Goal: Task Accomplishment & Management: Use online tool/utility

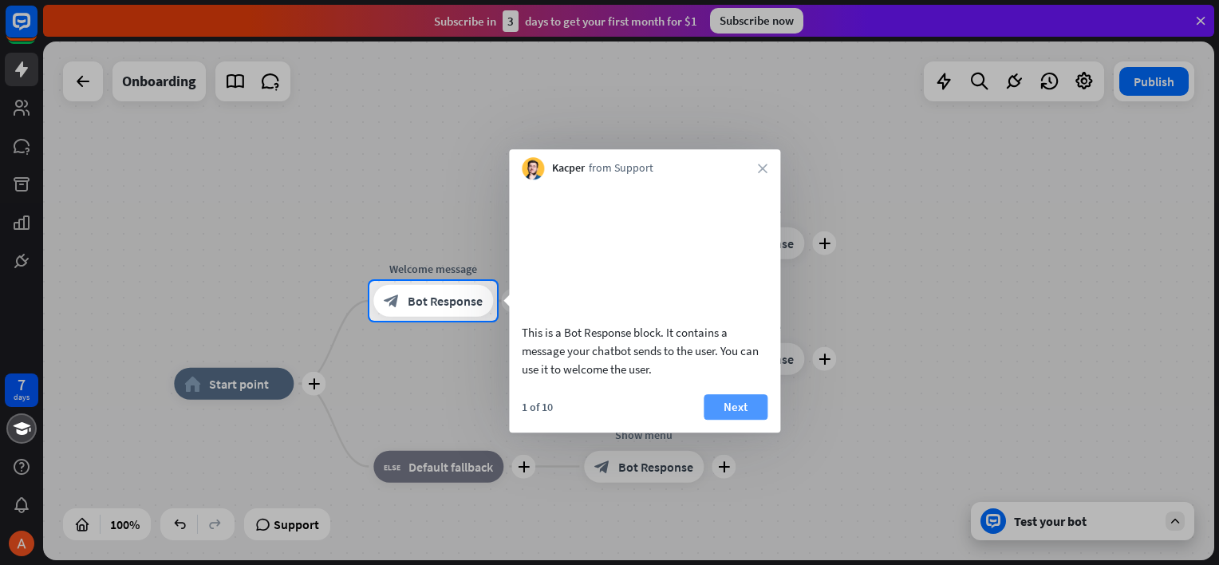
click at [724, 420] on button "Next" at bounding box center [736, 407] width 64 height 26
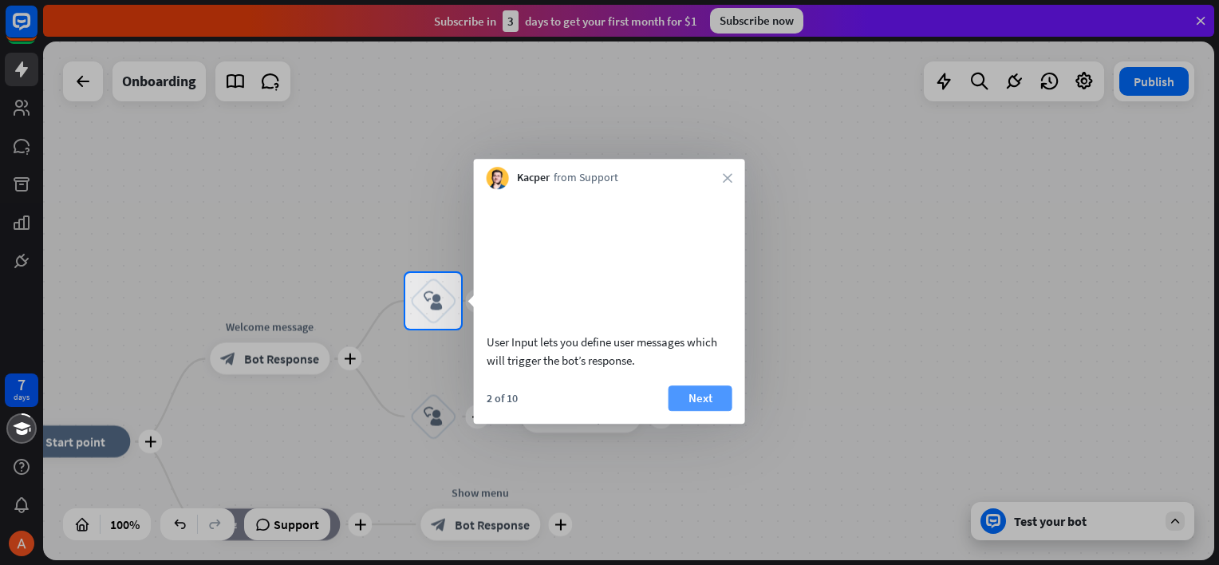
click at [698, 411] on button "Next" at bounding box center [701, 398] width 64 height 26
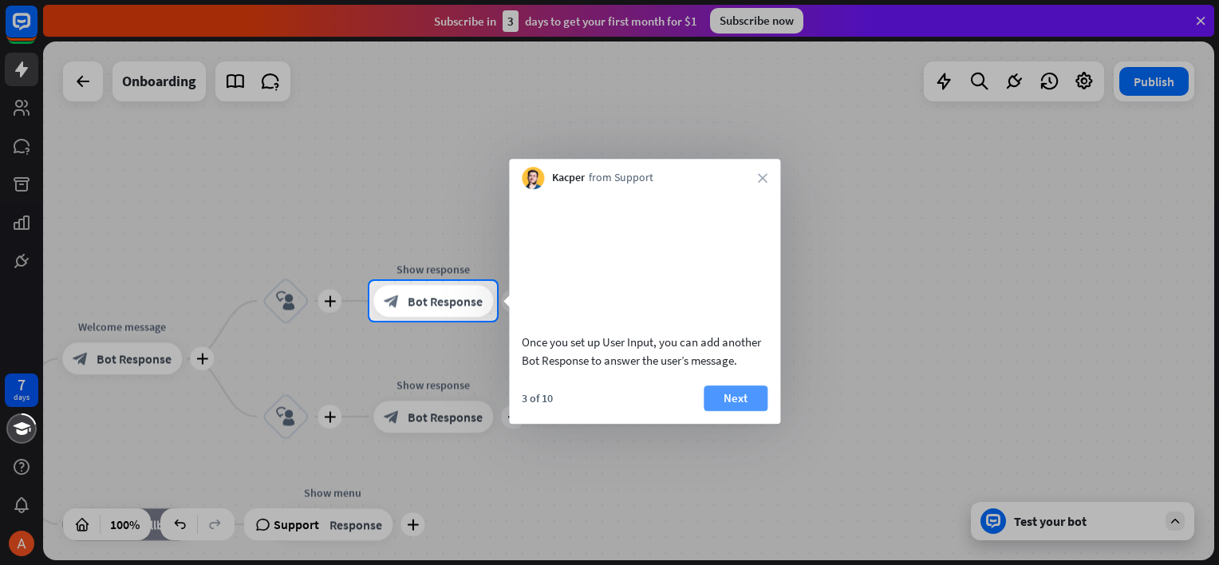
click at [731, 411] on button "Next" at bounding box center [736, 398] width 64 height 26
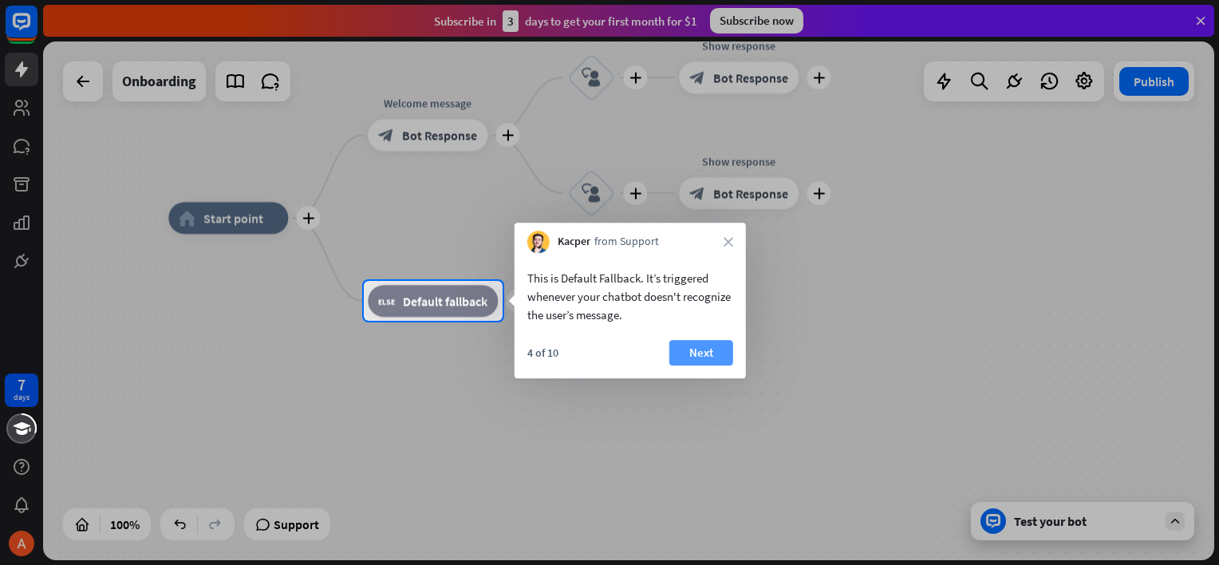
click at [699, 358] on button "Next" at bounding box center [701, 353] width 64 height 26
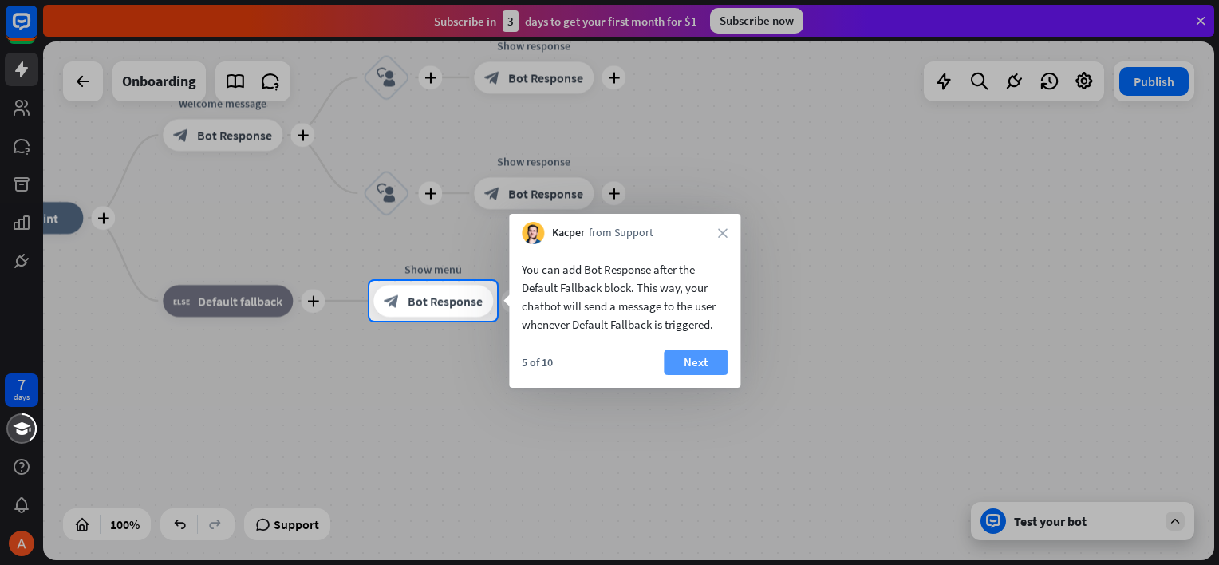
click at [712, 364] on button "Next" at bounding box center [696, 362] width 64 height 26
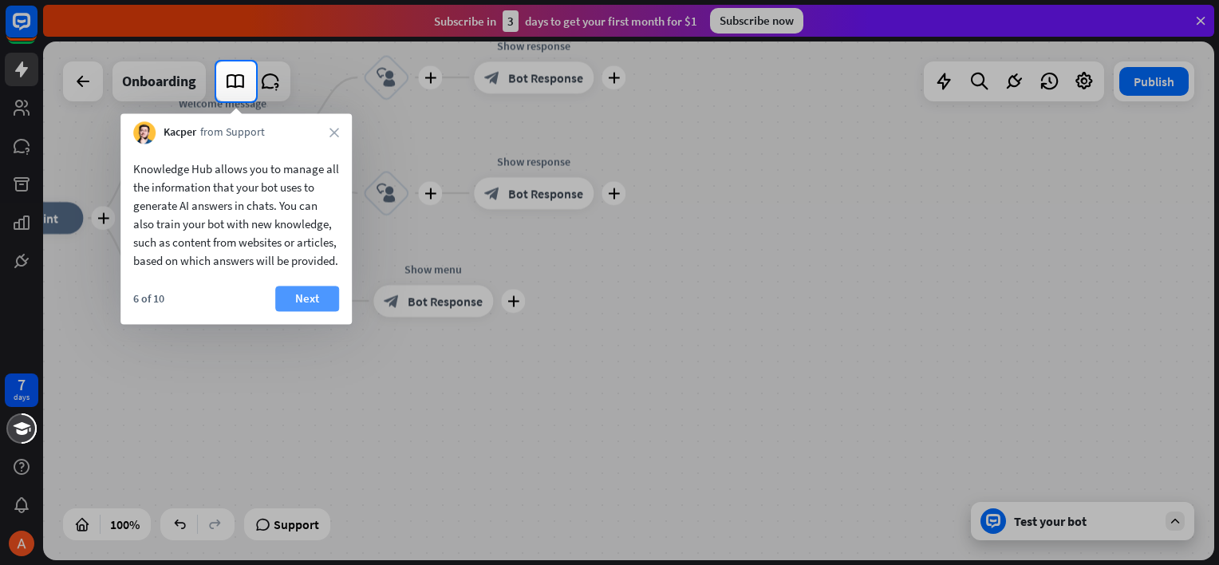
click at [300, 311] on button "Next" at bounding box center [307, 299] width 64 height 26
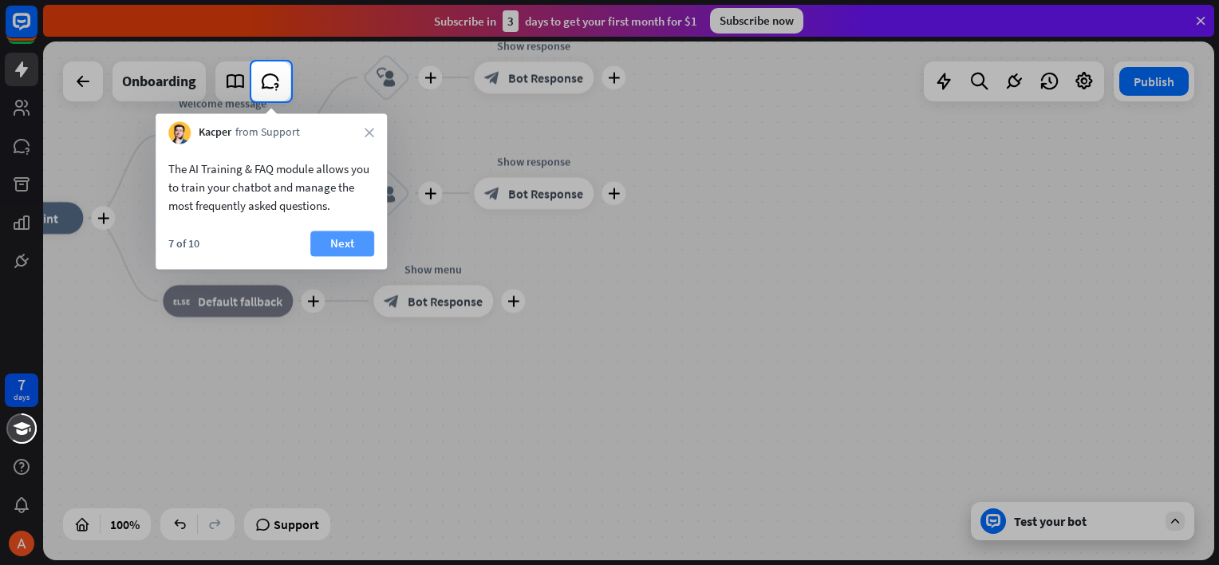
click at [352, 238] on button "Next" at bounding box center [342, 244] width 64 height 26
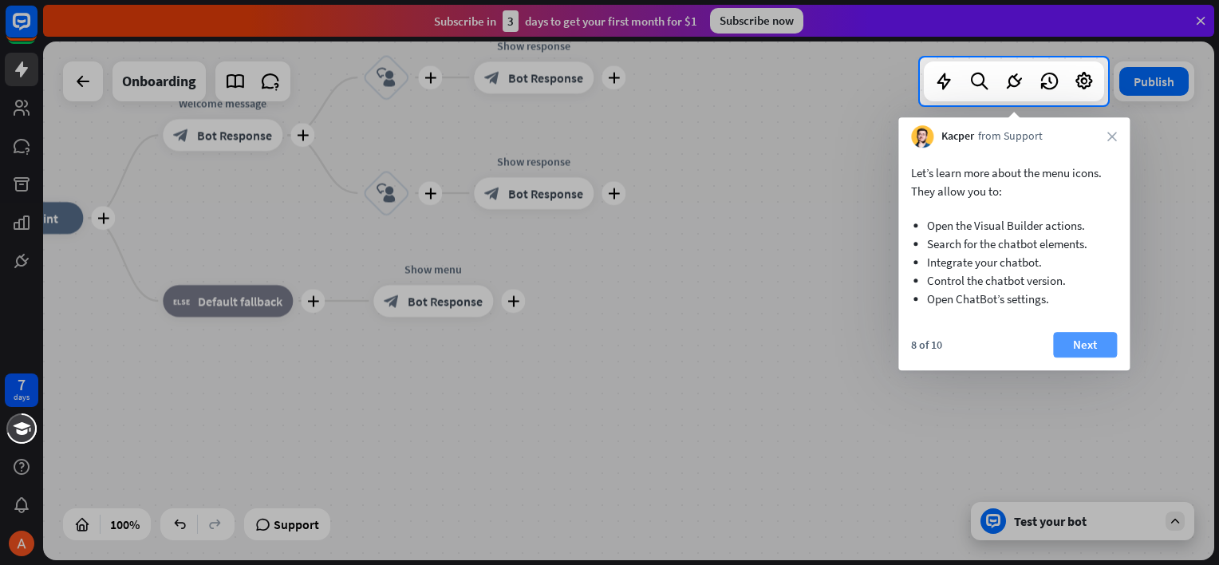
click at [1099, 345] on button "Next" at bounding box center [1085, 345] width 64 height 26
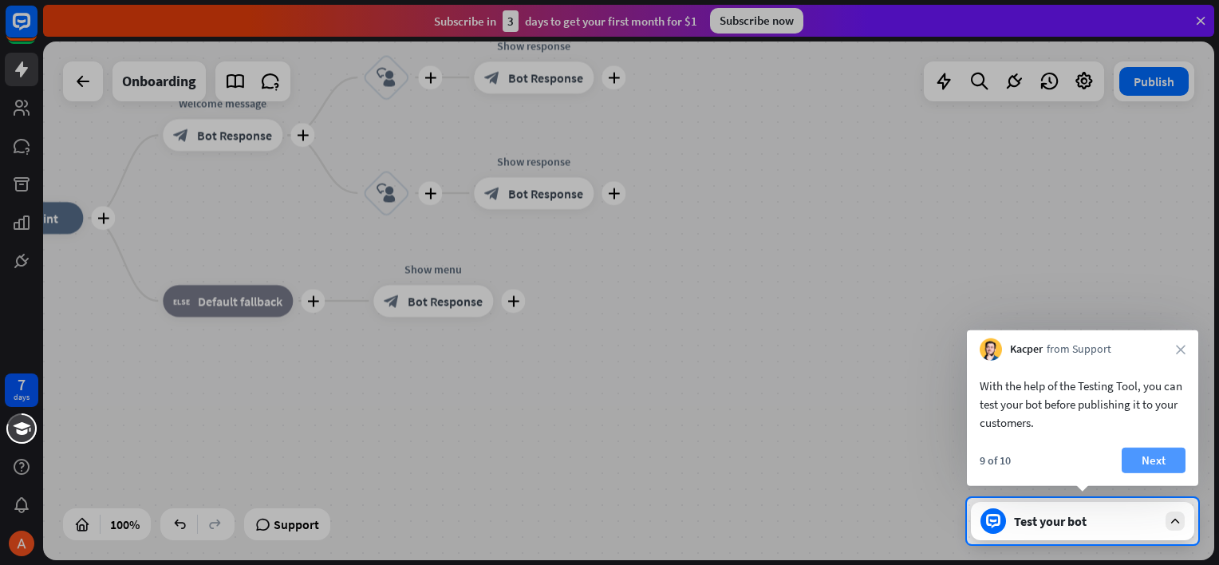
click at [1150, 461] on button "Next" at bounding box center [1154, 461] width 64 height 26
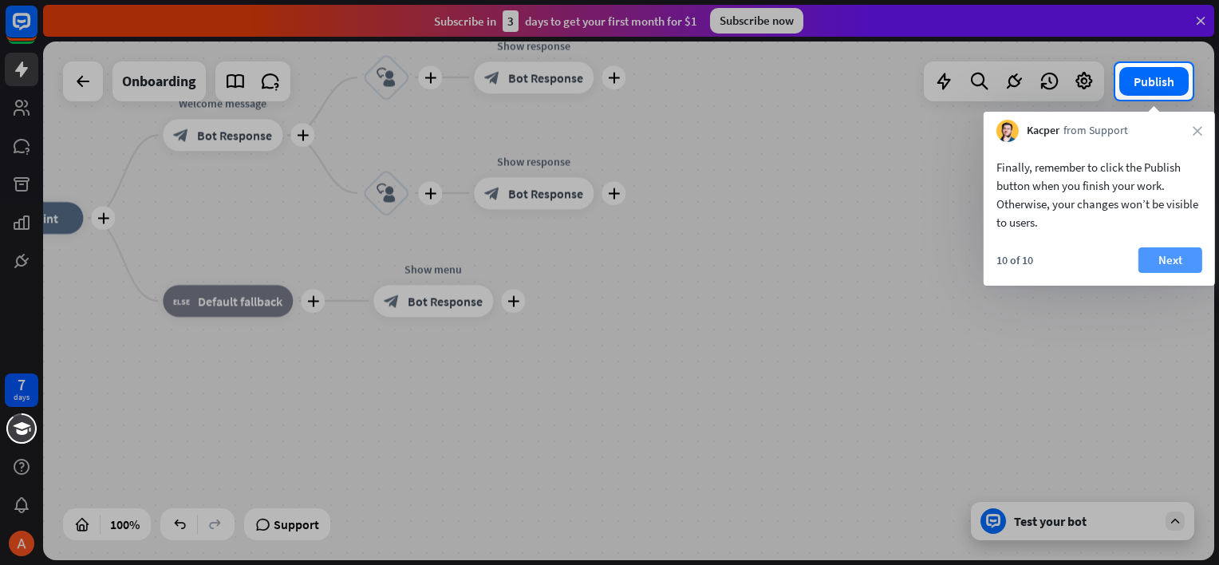
click at [1166, 259] on button "Next" at bounding box center [1170, 260] width 64 height 26
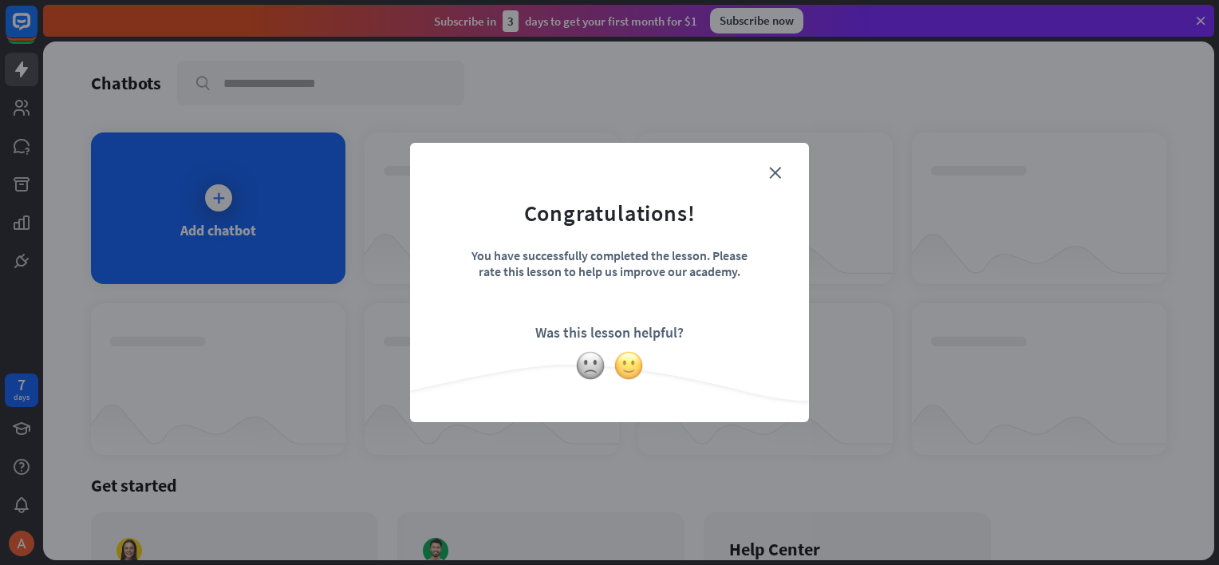
click at [631, 369] on img at bounding box center [628, 365] width 30 height 30
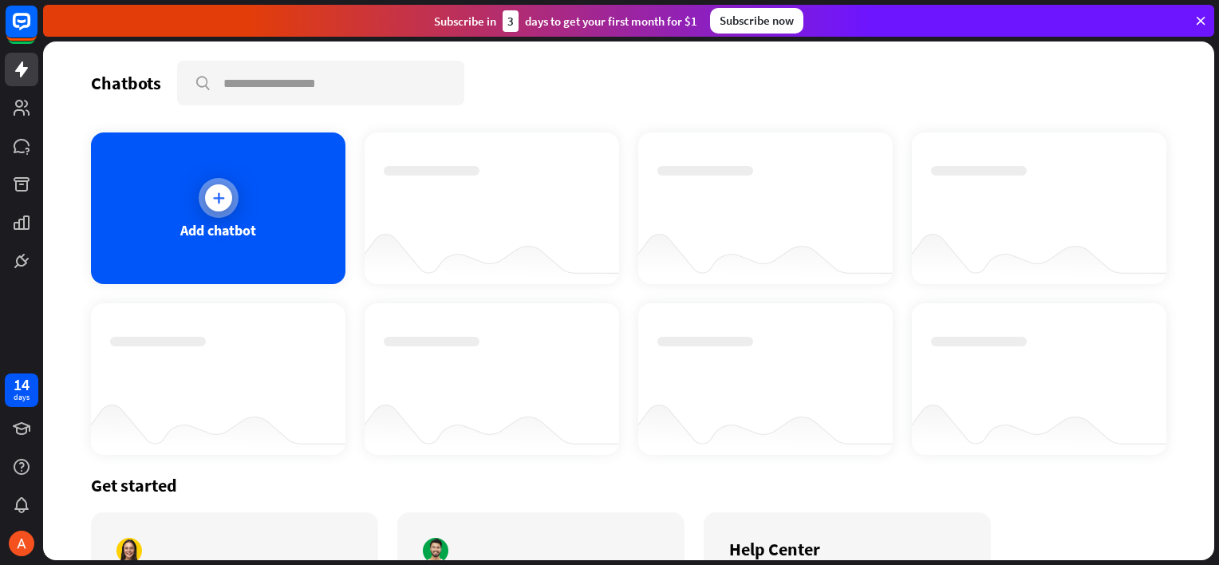
click at [215, 196] on icon at bounding box center [219, 198] width 16 height 16
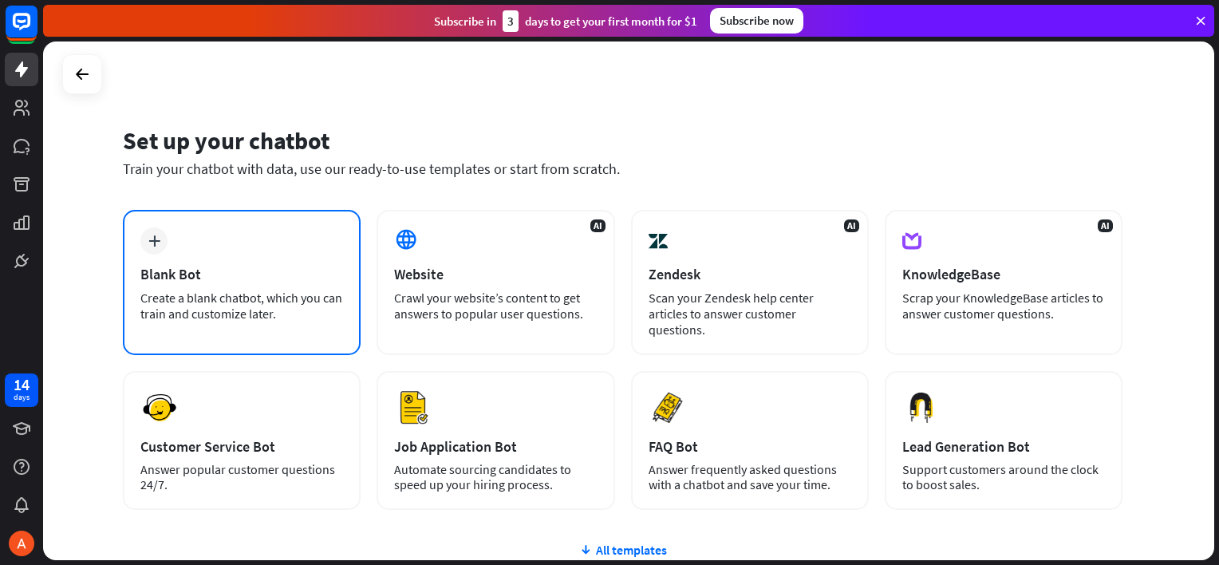
scroll to position [80, 0]
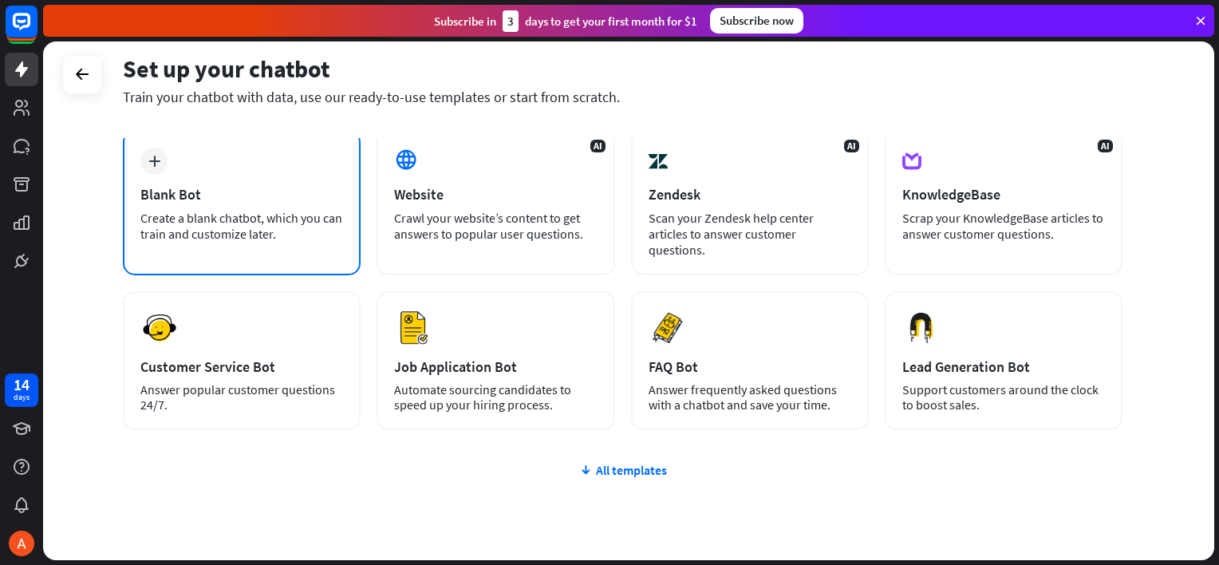
click at [194, 176] on div "plus Blank Bot Create a blank chatbot, which you can train and customize later." at bounding box center [242, 202] width 238 height 145
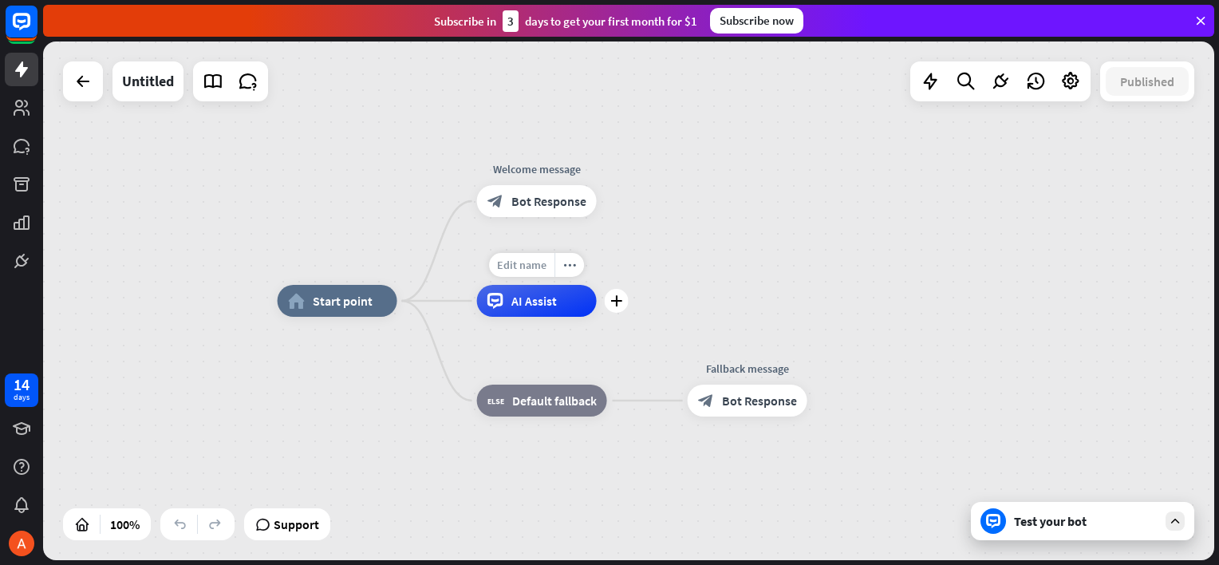
click at [516, 265] on span "Edit name" at bounding box center [521, 265] width 49 height 14
type input "**"
click at [748, 306] on div "home_2 Start point Welcome message block_bot_response Bot Response ** AI Assist…" at bounding box center [628, 300] width 1171 height 519
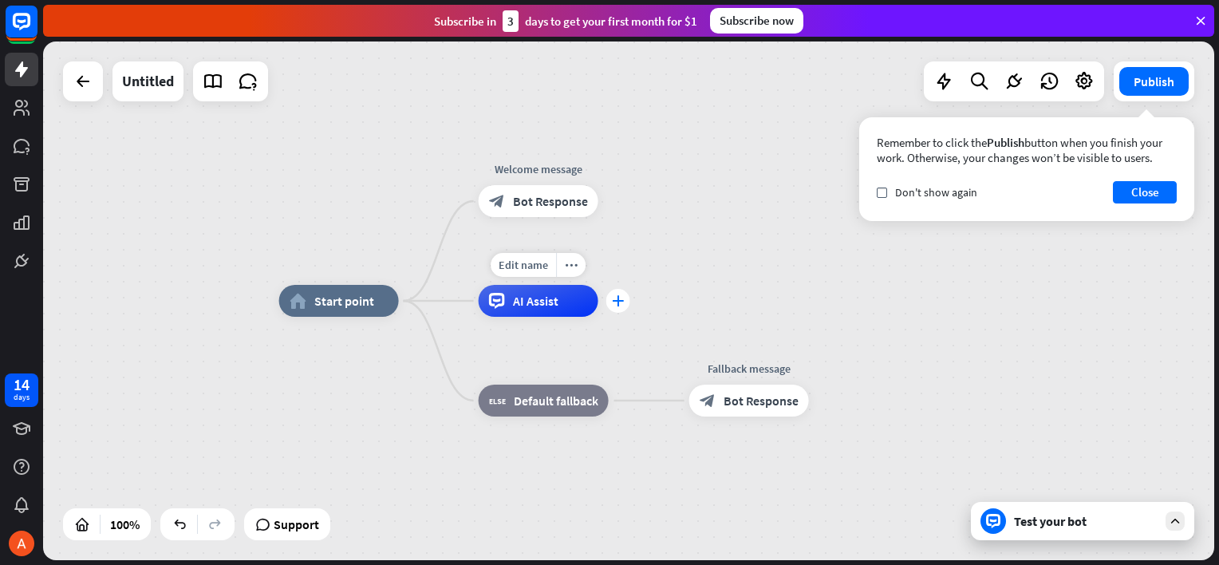
click at [619, 302] on icon "plus" at bounding box center [618, 300] width 12 height 11
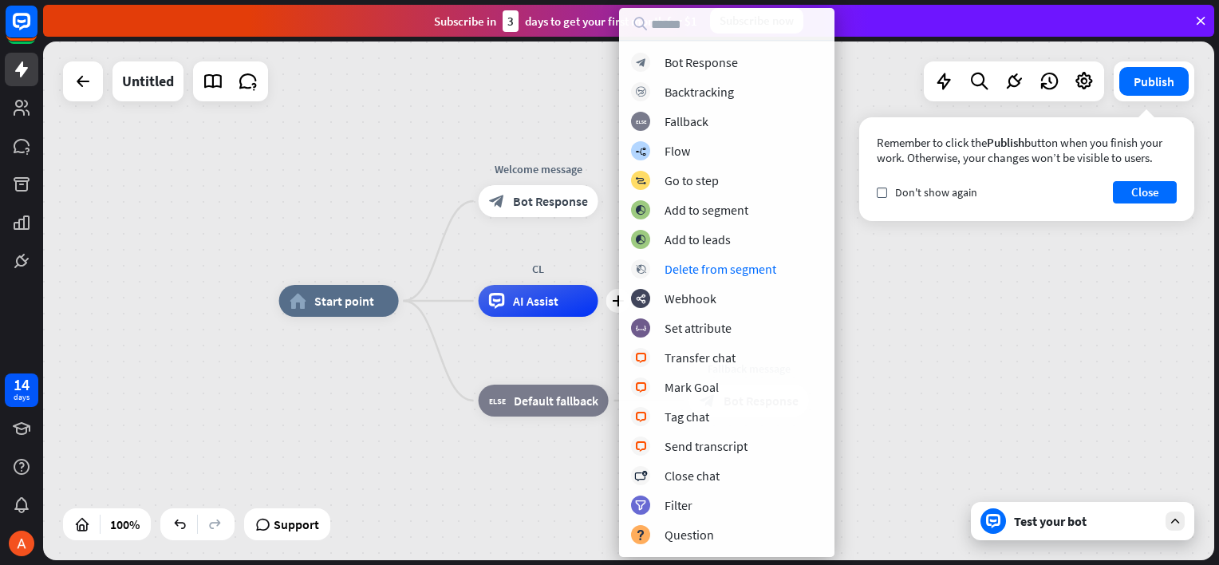
click at [224, 401] on div "home_2 Start point Welcome message block_bot_response Bot Response plus CL AI A…" at bounding box center [628, 300] width 1171 height 519
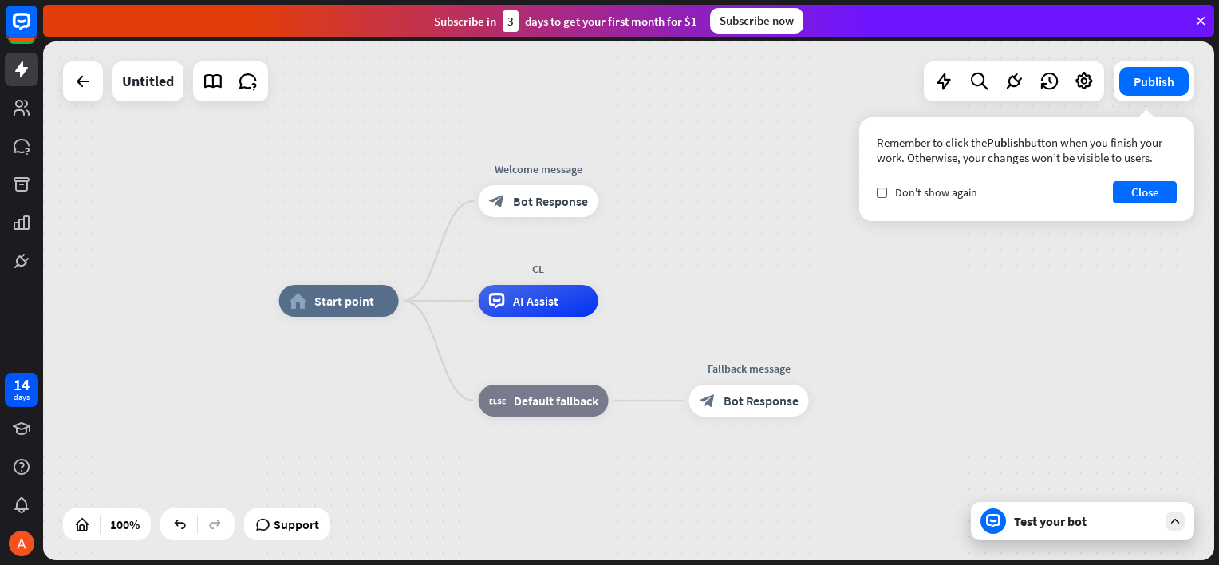
click at [1076, 523] on div "Test your bot" at bounding box center [1086, 521] width 144 height 16
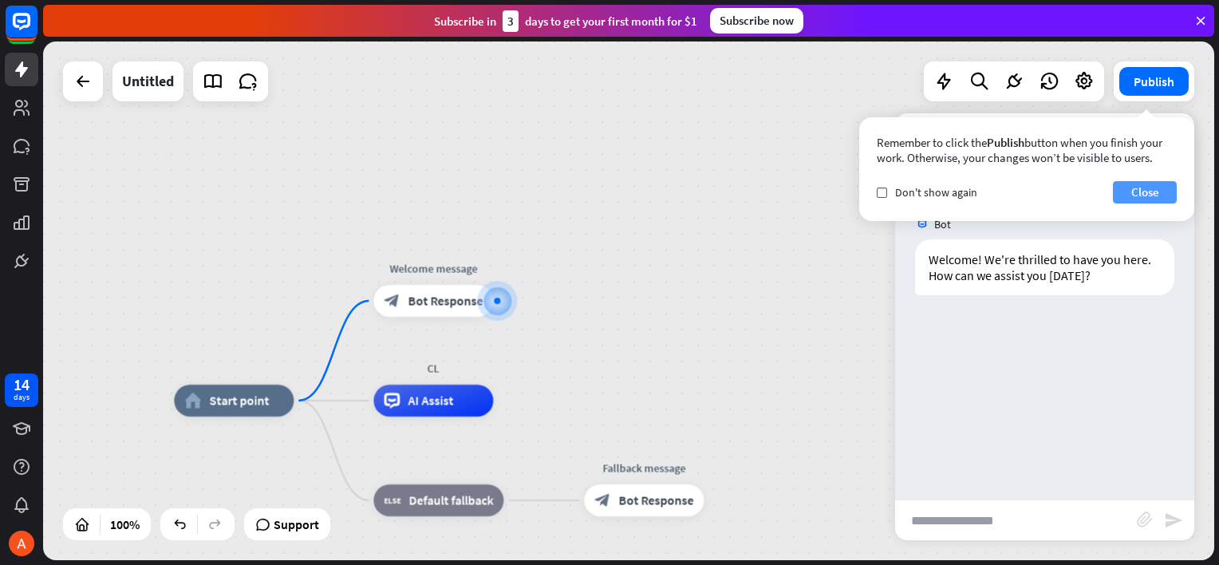
click at [1142, 195] on button "Close" at bounding box center [1145, 192] width 64 height 22
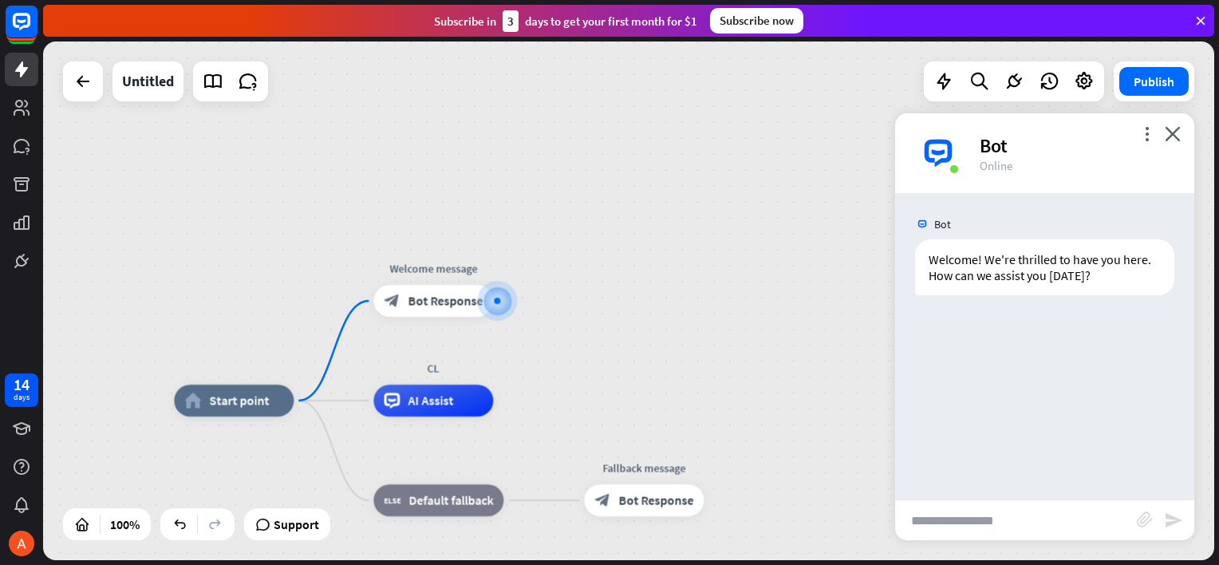
click at [1012, 519] on input "text" at bounding box center [1016, 520] width 242 height 40
type input "**********"
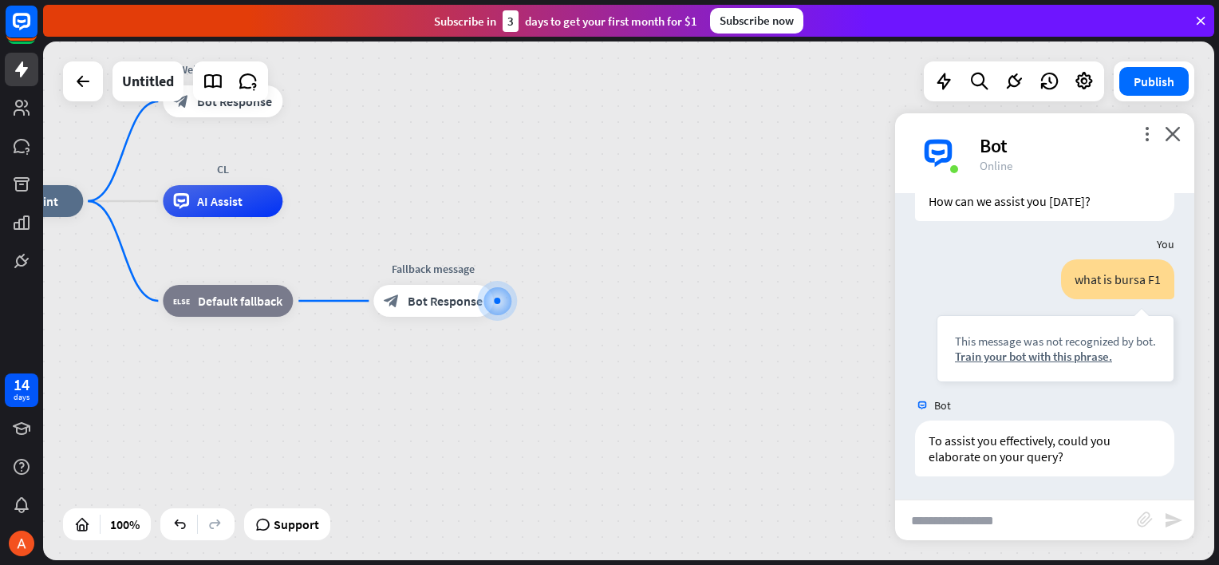
scroll to position [74, 0]
drag, startPoint x: 496, startPoint y: 564, endPoint x: 294, endPoint y: 568, distance: 202.7
click at [294, 564] on html "14 days close Product Help First steps Get started with ChatBot Help Center Fol…" at bounding box center [609, 282] width 1219 height 565
drag, startPoint x: 172, startPoint y: 418, endPoint x: 56, endPoint y: 402, distance: 117.6
click at [56, 402] on div "home_2 Start point Welcome message block_bot_response Bot Response CL AI Assist…" at bounding box center [548, 460] width 1171 height 519
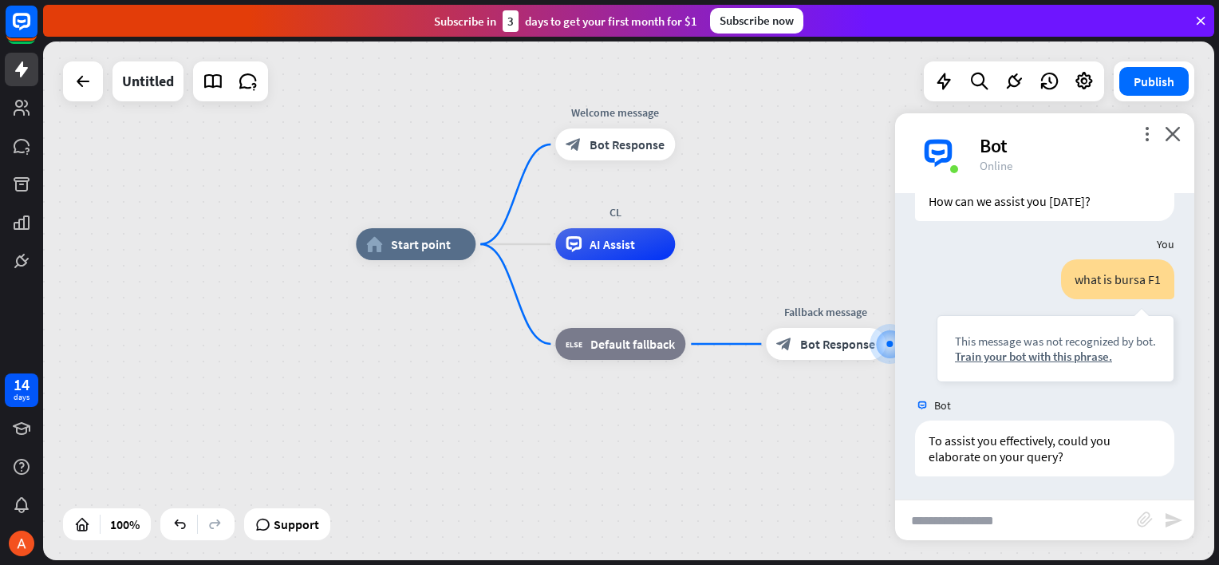
drag, startPoint x: 176, startPoint y: 419, endPoint x: 647, endPoint y: 472, distance: 473.7
click at [647, 472] on div "home_2 Start point Welcome message block_bot_response Bot Response CL AI Assist…" at bounding box center [941, 503] width 1171 height 519
click at [440, 249] on span "Start point" at bounding box center [421, 244] width 60 height 16
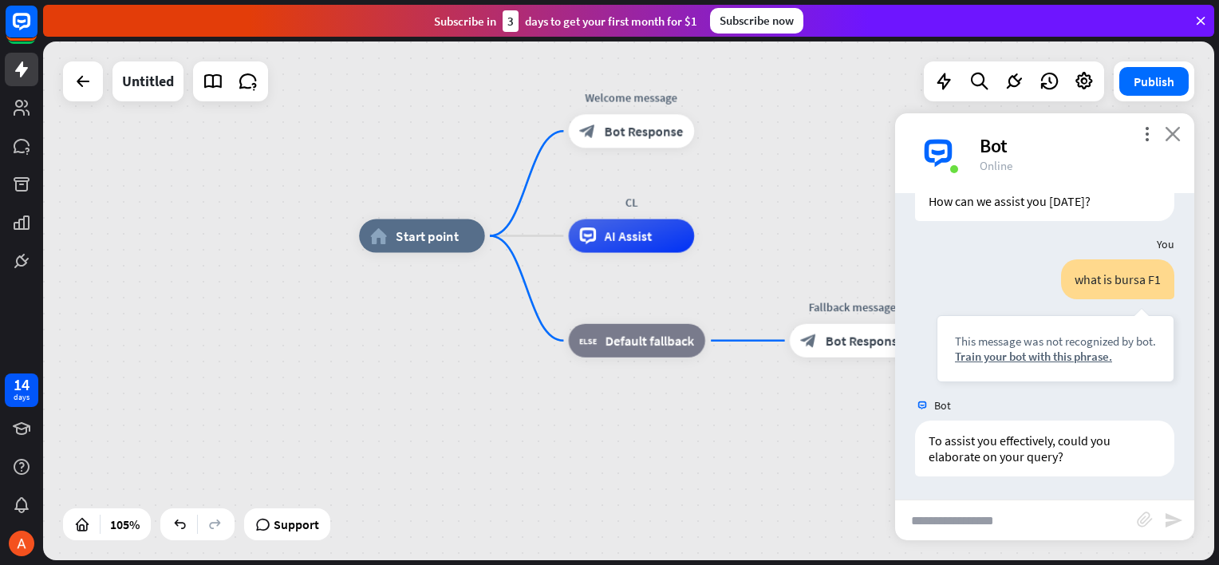
click at [1177, 134] on icon "close" at bounding box center [1173, 133] width 16 height 15
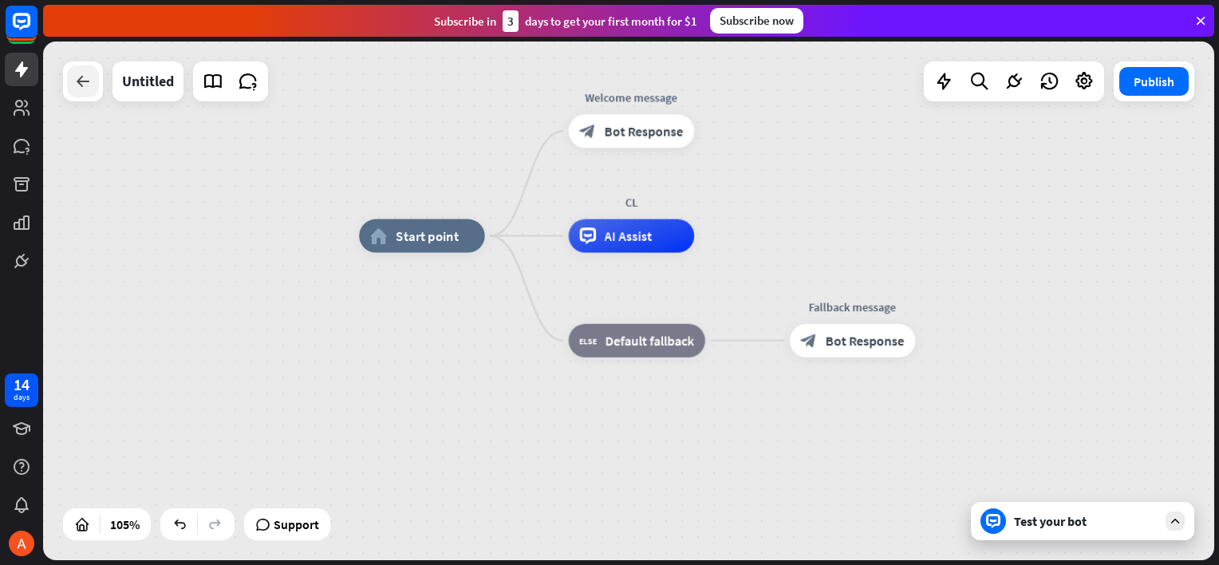
click at [83, 84] on icon at bounding box center [82, 81] width 19 height 19
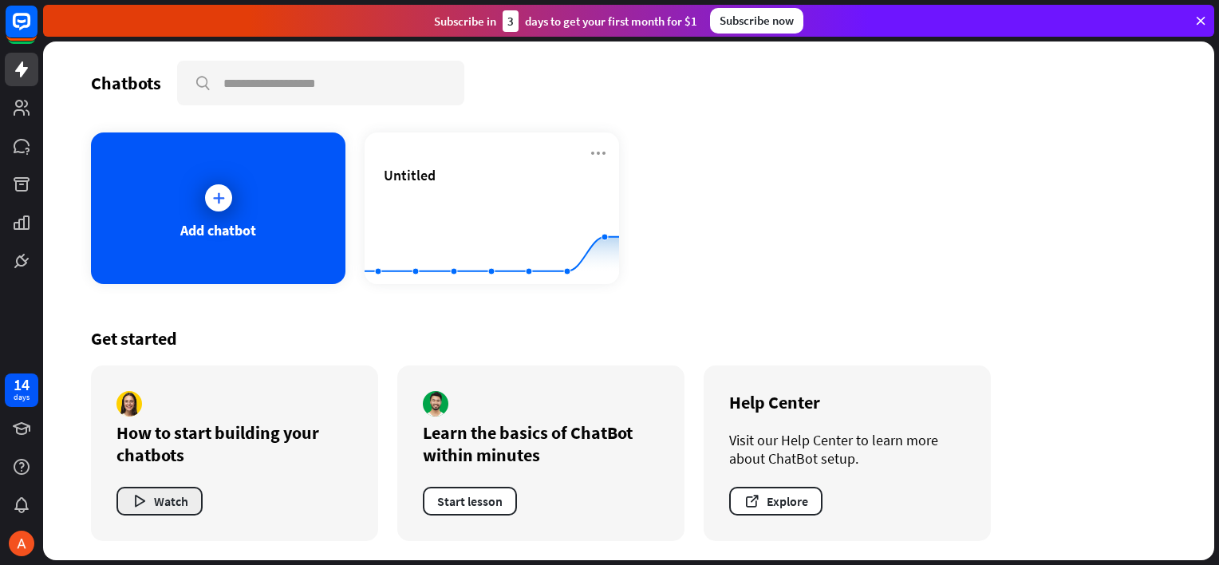
click at [164, 501] on button "Watch" at bounding box center [159, 501] width 86 height 29
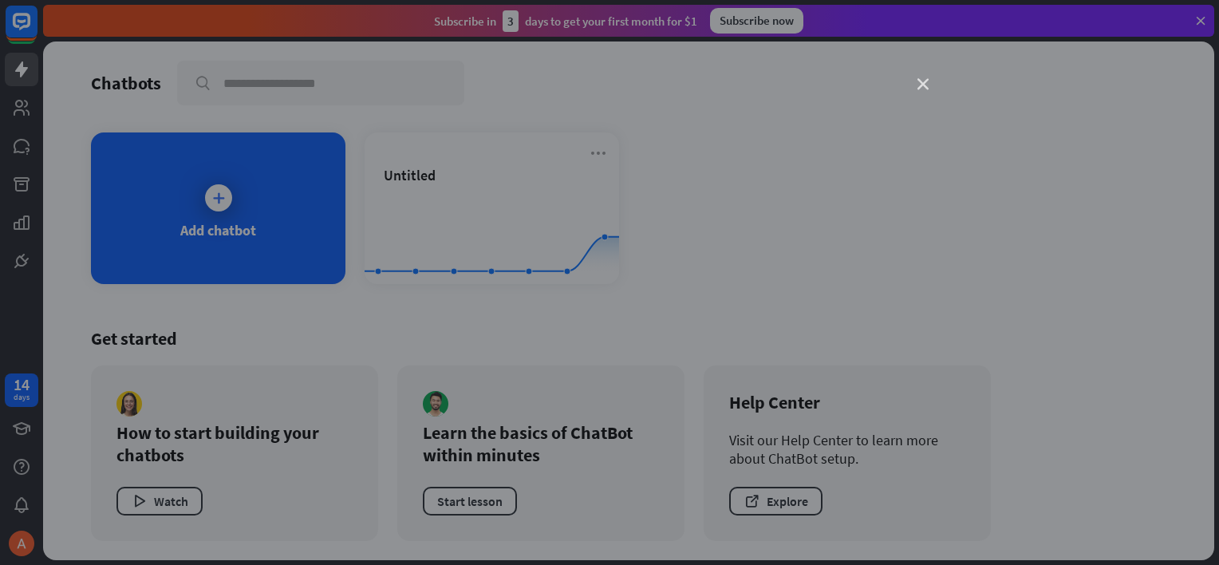
click at [923, 82] on icon "close" at bounding box center [922, 84] width 11 height 11
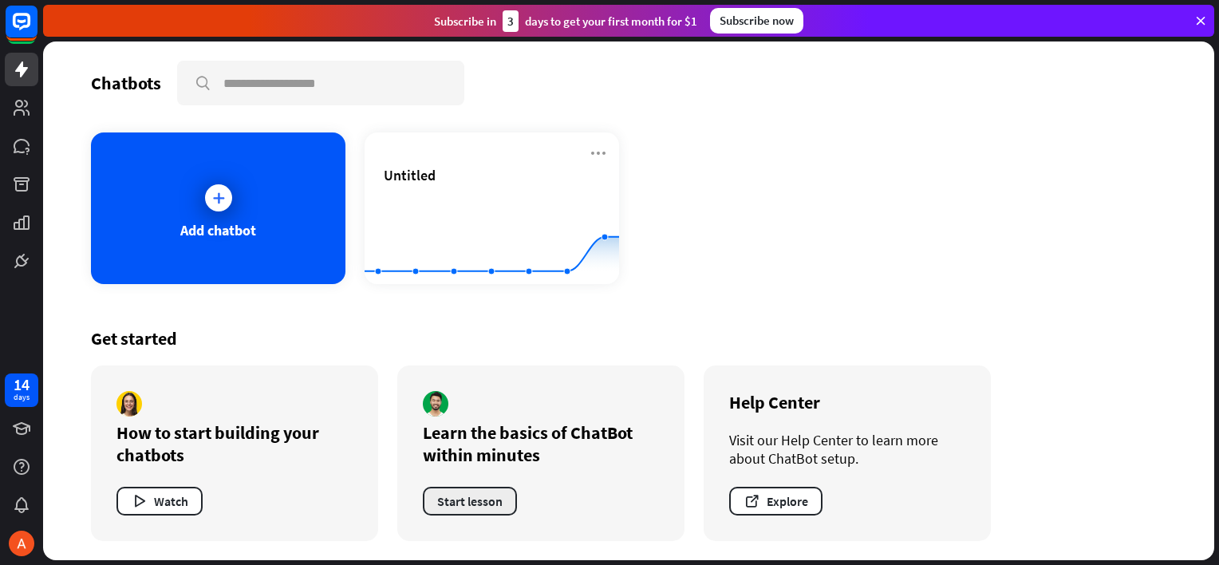
click at [460, 503] on button "Start lesson" at bounding box center [470, 501] width 94 height 29
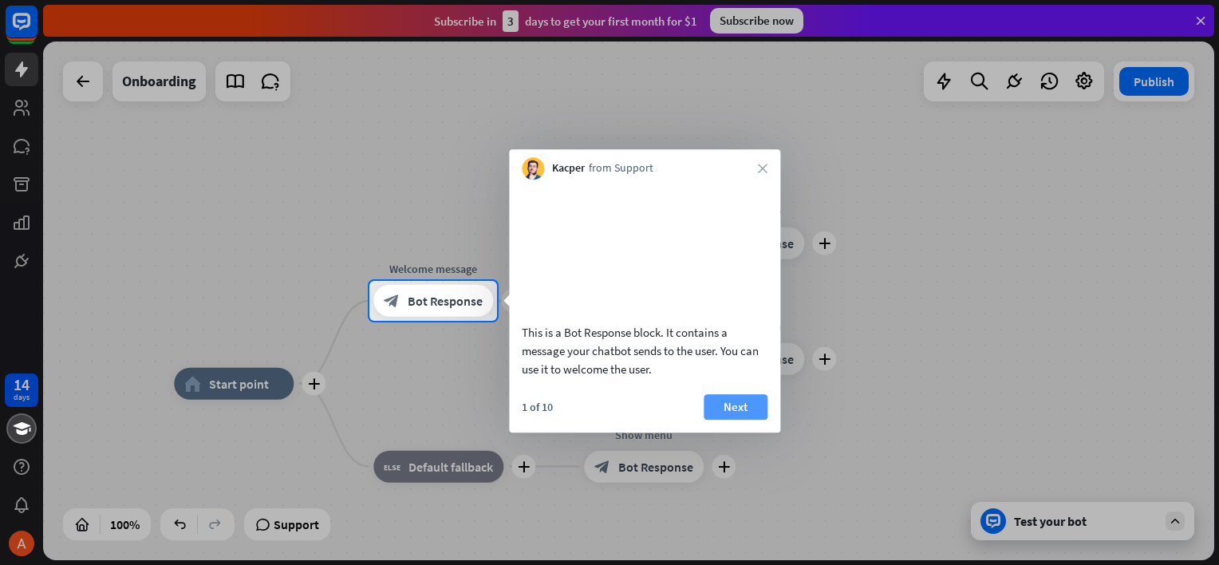
click at [737, 420] on button "Next" at bounding box center [736, 407] width 64 height 26
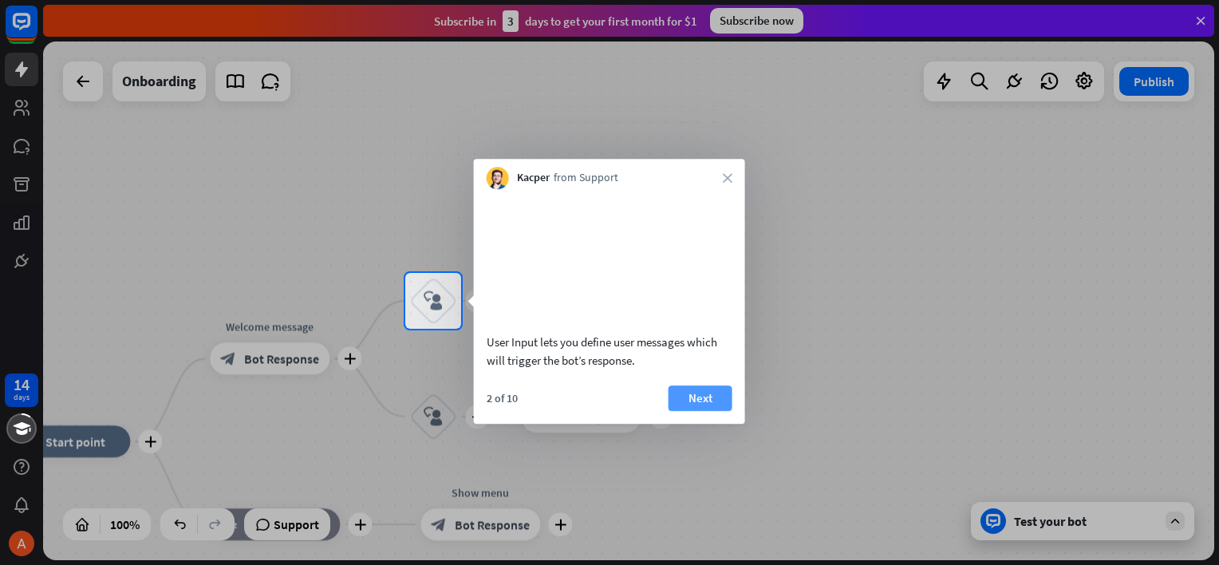
click at [703, 411] on button "Next" at bounding box center [701, 398] width 64 height 26
